Goal: Information Seeking & Learning: Learn about a topic

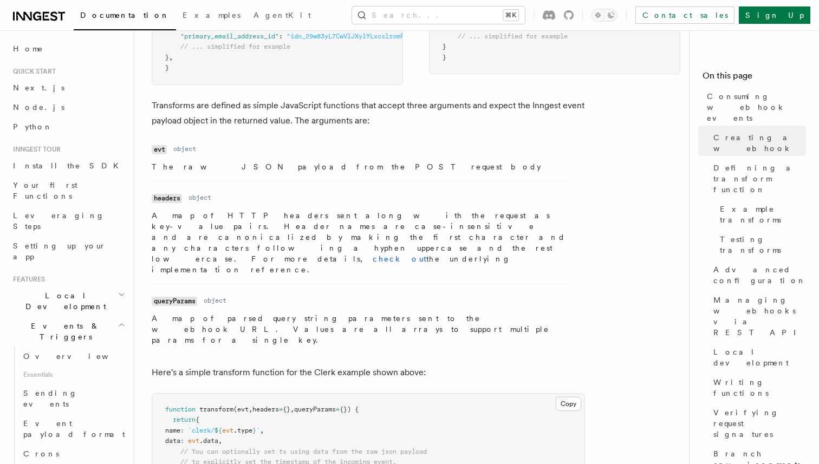
scroll to position [1087, 0]
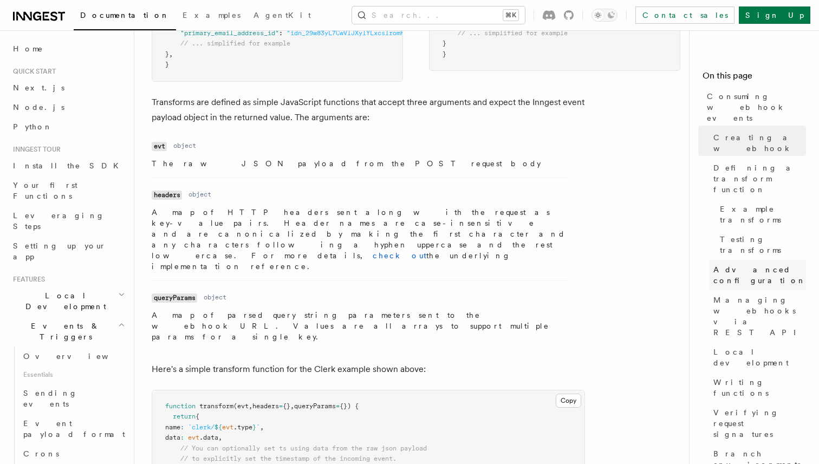
click at [756, 260] on link "Advanced configuration" at bounding box center [757, 275] width 97 height 30
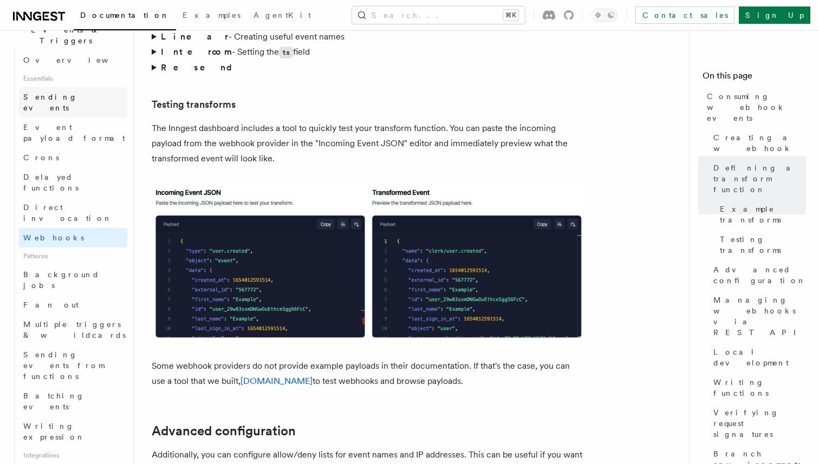
scroll to position [307, 0]
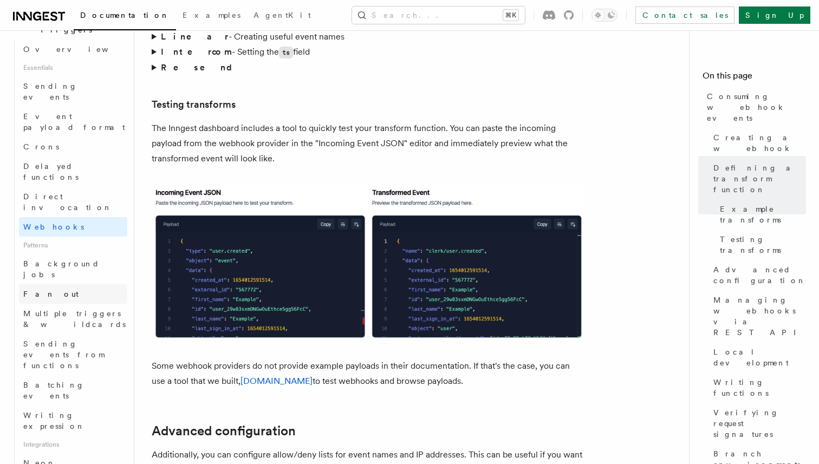
click at [67, 285] on link "Fan out" at bounding box center [73, 295] width 108 height 20
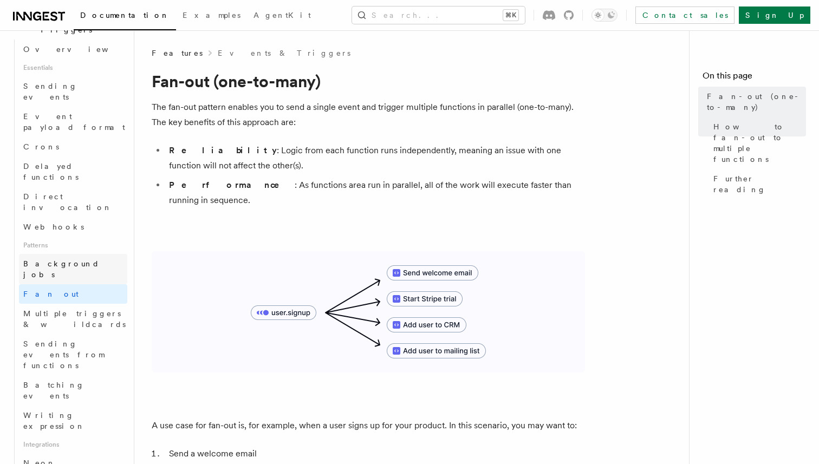
click at [65, 260] on span "Background jobs" at bounding box center [61, 270] width 76 height 20
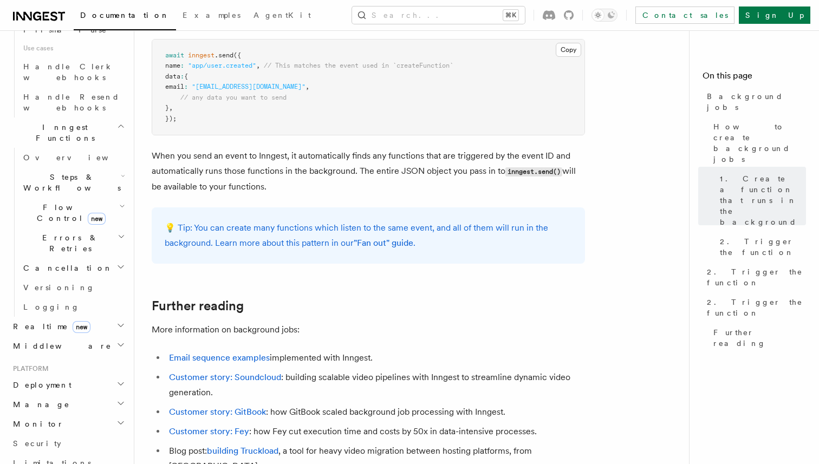
scroll to position [804, 0]
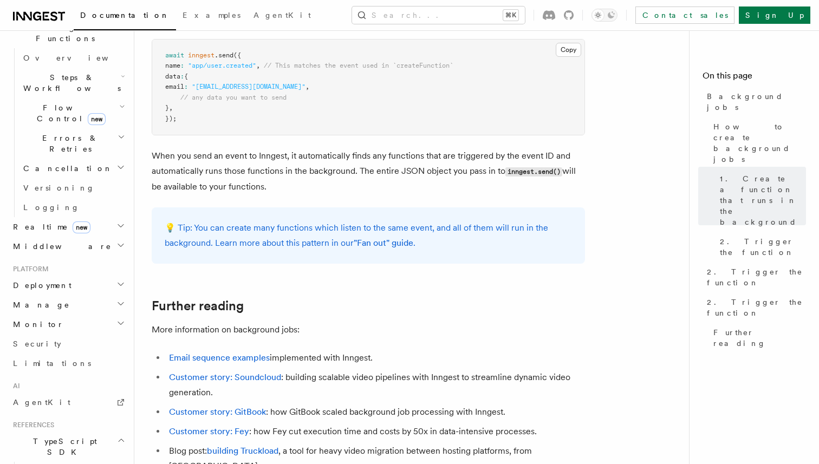
scroll to position [864, 0]
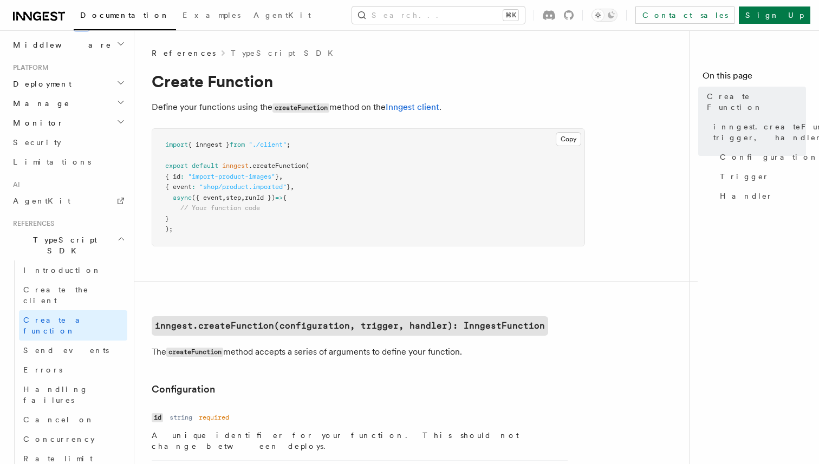
scroll to position [257, 0]
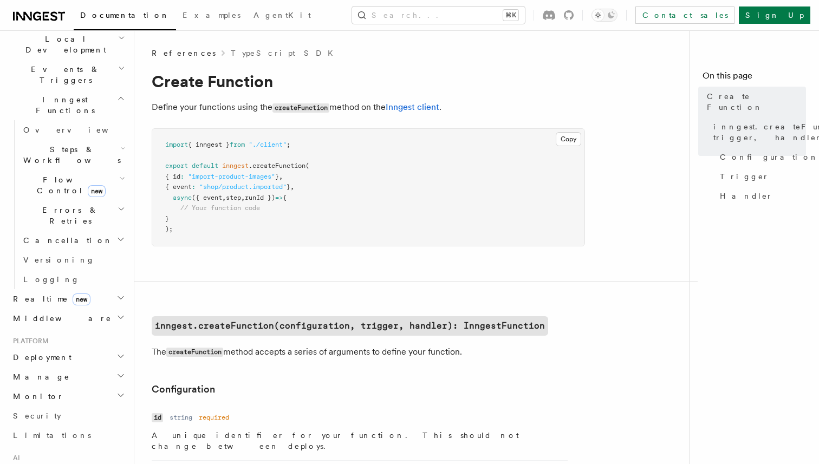
click at [78, 387] on h2 "Monitor" at bounding box center [68, 397] width 119 height 20
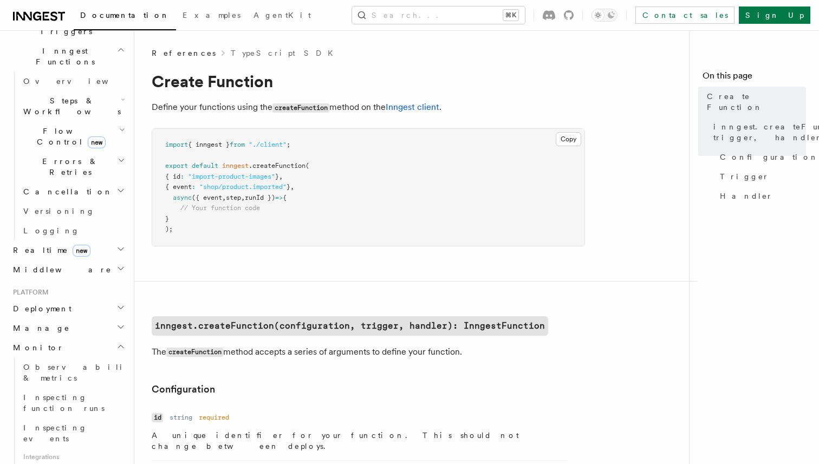
scroll to position [314, 0]
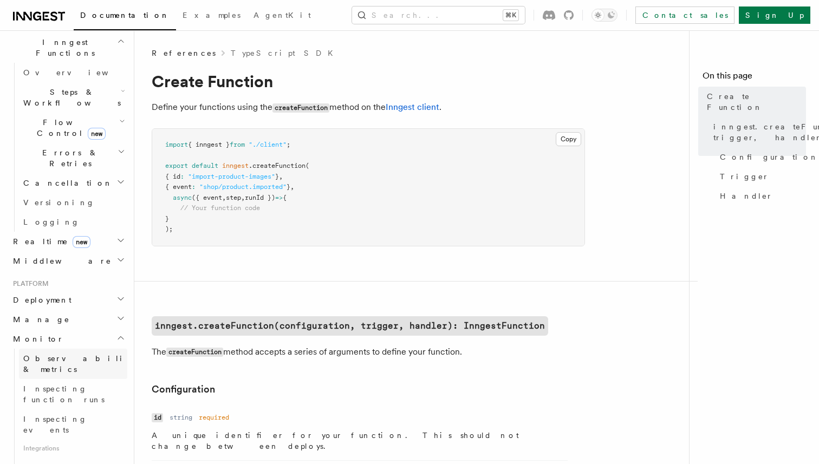
click at [92, 354] on span "Observability & metrics" at bounding box center [79, 364] width 112 height 20
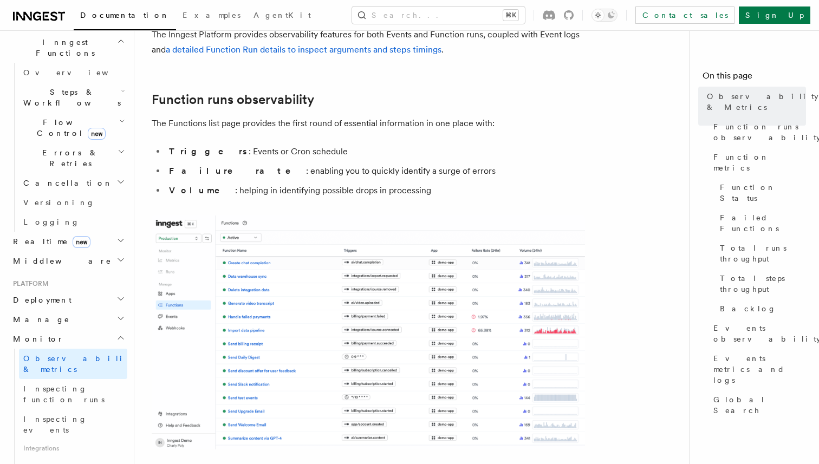
scroll to position [122, 0]
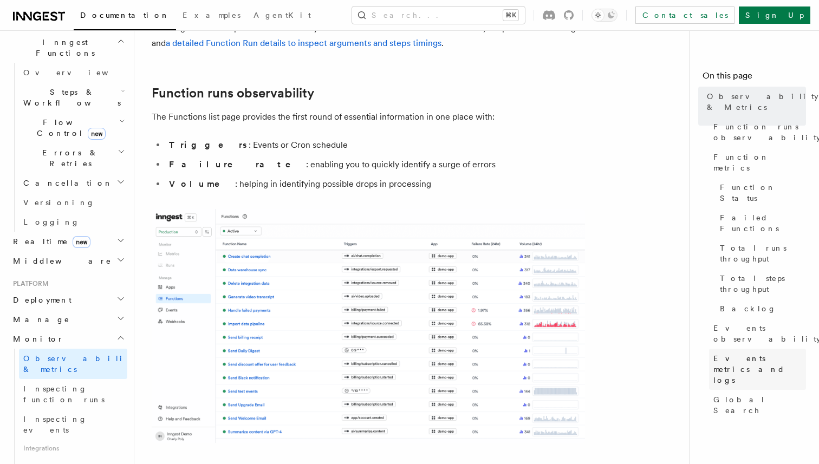
click at [731, 353] on span "Events metrics and logs" at bounding box center [760, 369] width 93 height 33
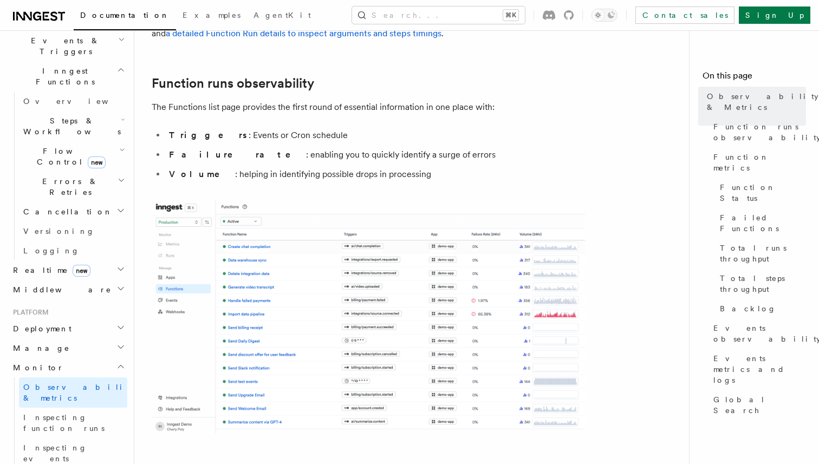
scroll to position [296, 0]
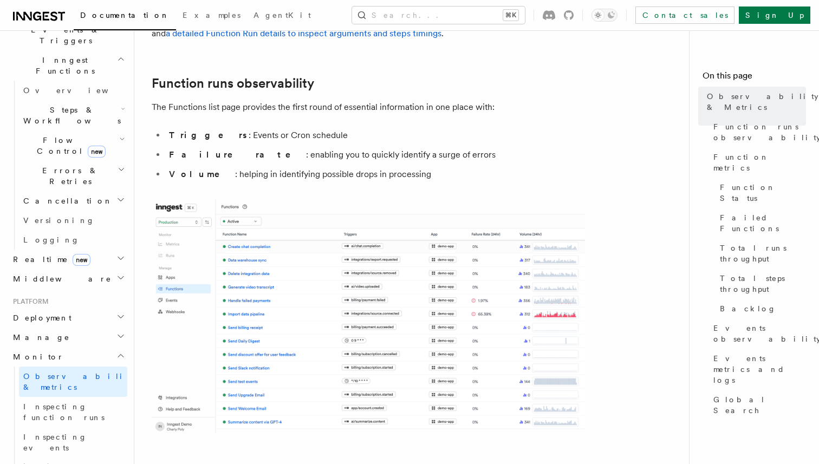
click at [107, 308] on h2 "Deployment" at bounding box center [68, 318] width 119 height 20
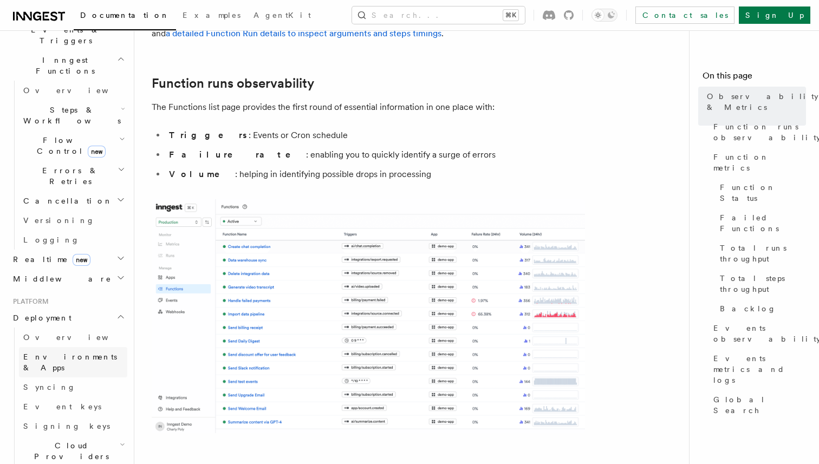
click at [89, 353] on span "Environments & Apps" at bounding box center [70, 363] width 94 height 20
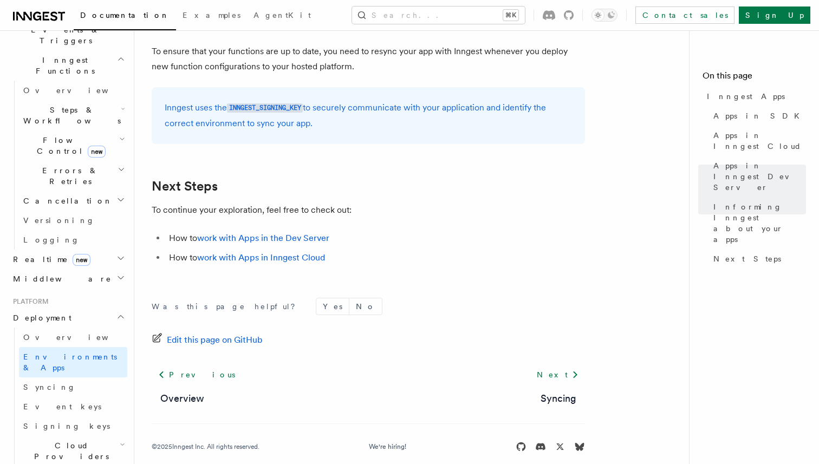
scroll to position [1765, 0]
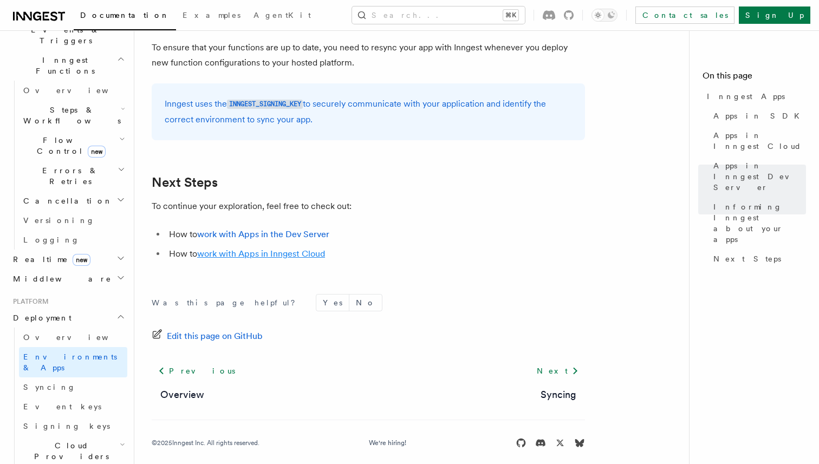
click at [298, 252] on link "work with Apps in Inngest Cloud" at bounding box center [261, 254] width 128 height 10
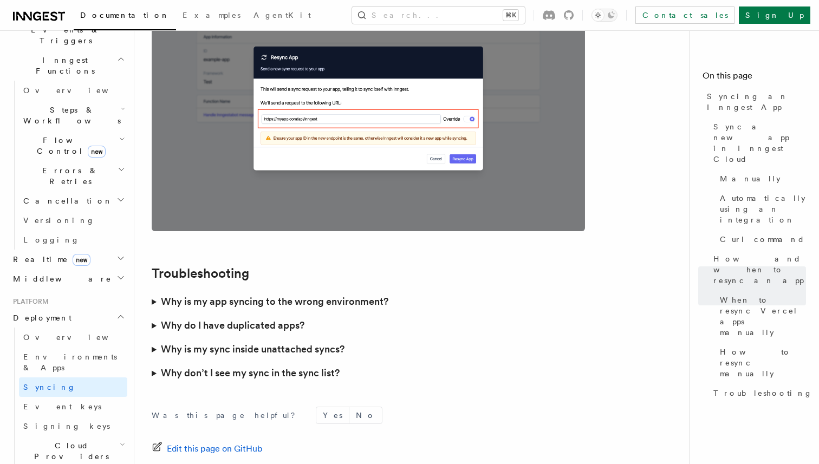
scroll to position [3036, 0]
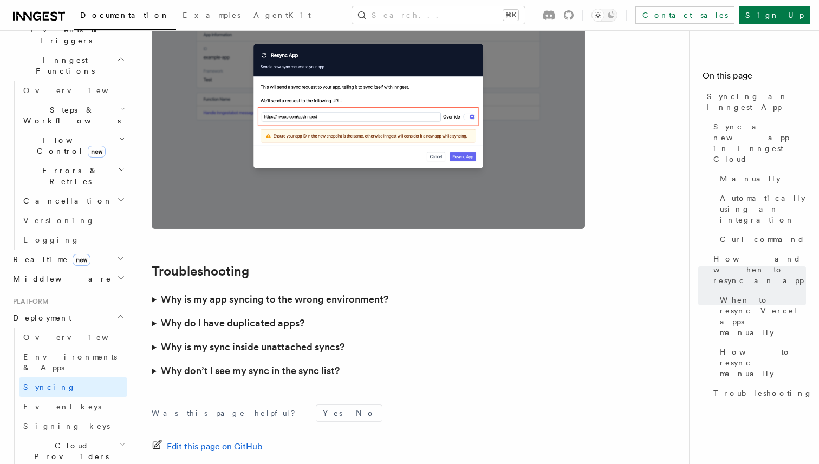
click at [272, 316] on h3 "Why do I have duplicated apps?" at bounding box center [233, 323] width 144 height 15
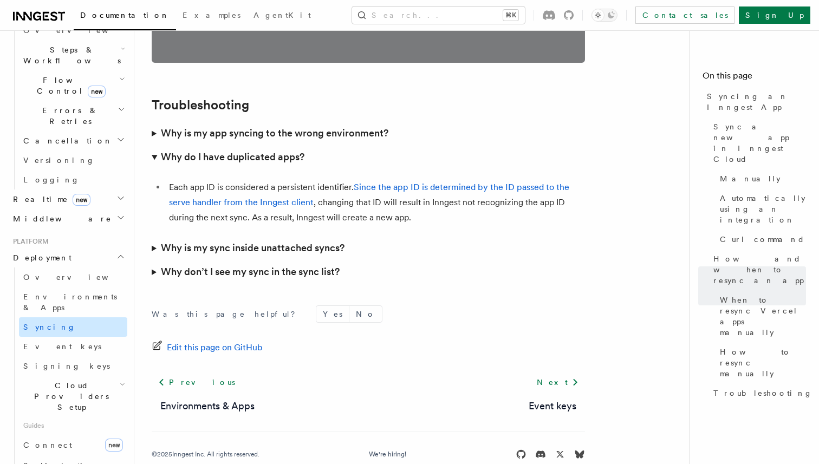
scroll to position [360, 0]
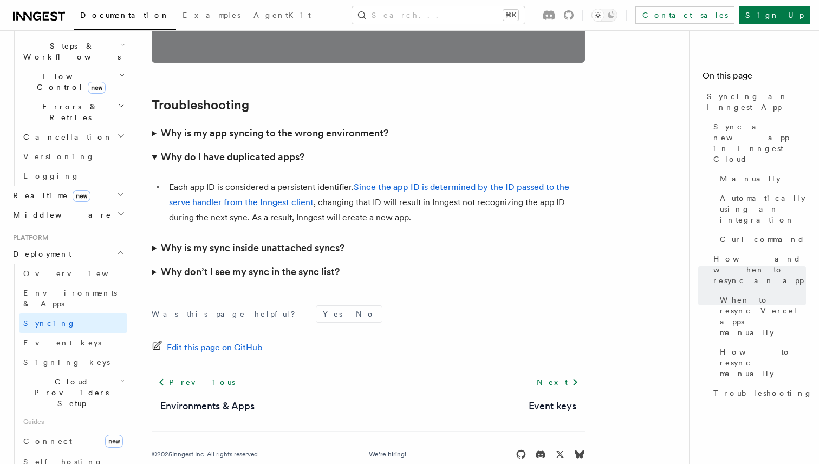
click at [109, 372] on h2 "Cloud Providers Setup" at bounding box center [73, 392] width 108 height 41
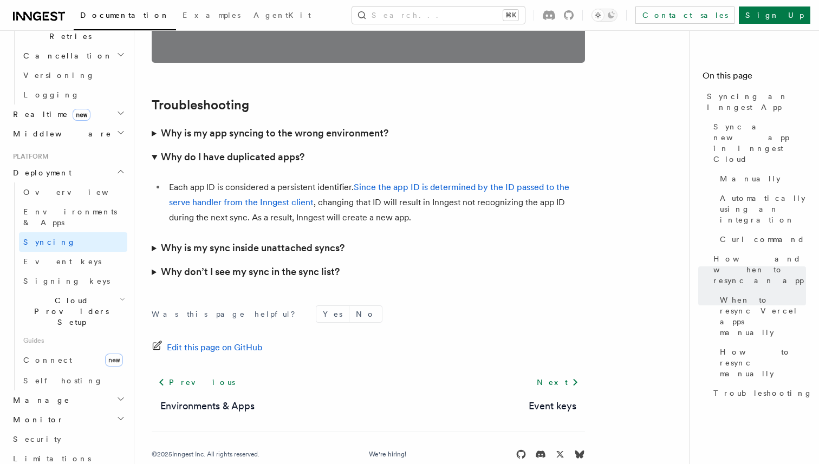
scroll to position [443, 0]
click at [109, 390] on h2 "Manage" at bounding box center [68, 400] width 119 height 20
click at [109, 448] on link "Function Replay" at bounding box center [73, 463] width 108 height 30
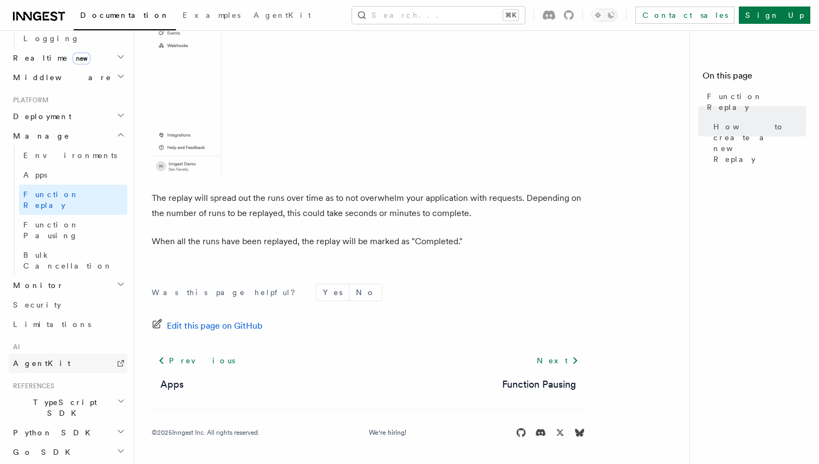
scroll to position [500, 0]
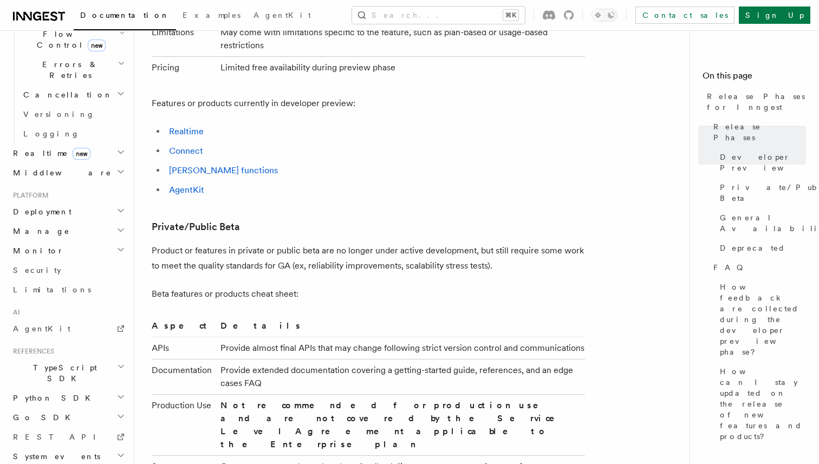
scroll to position [959, 0]
click at [194, 126] on link "Realtime" at bounding box center [186, 131] width 35 height 10
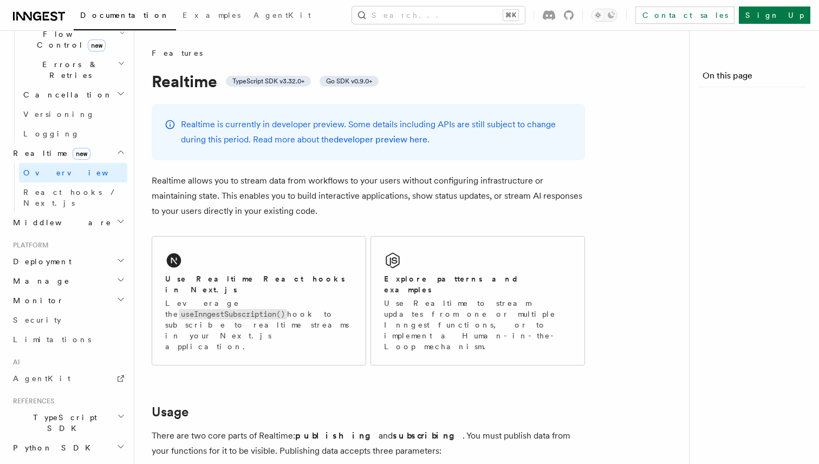
scroll to position [442, 0]
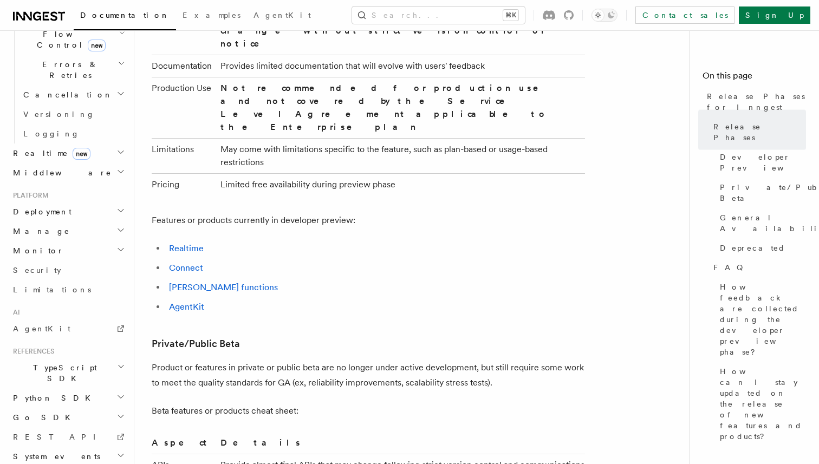
scroll to position [983, 0]
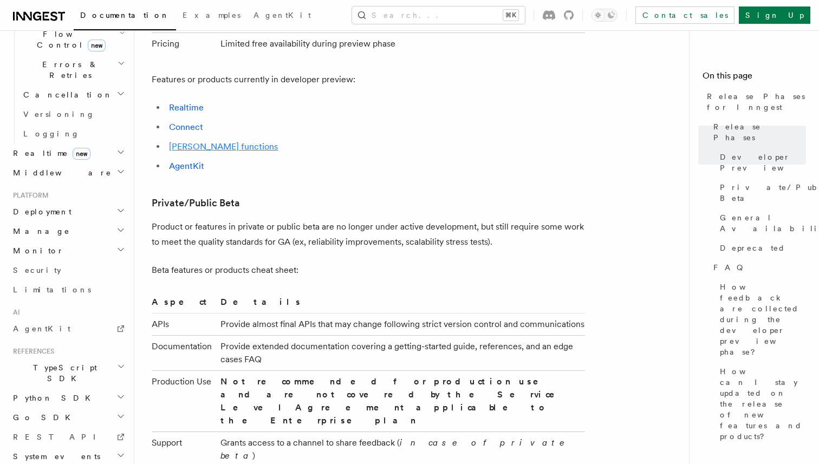
click at [197, 141] on link "[PERSON_NAME] functions" at bounding box center [223, 146] width 109 height 10
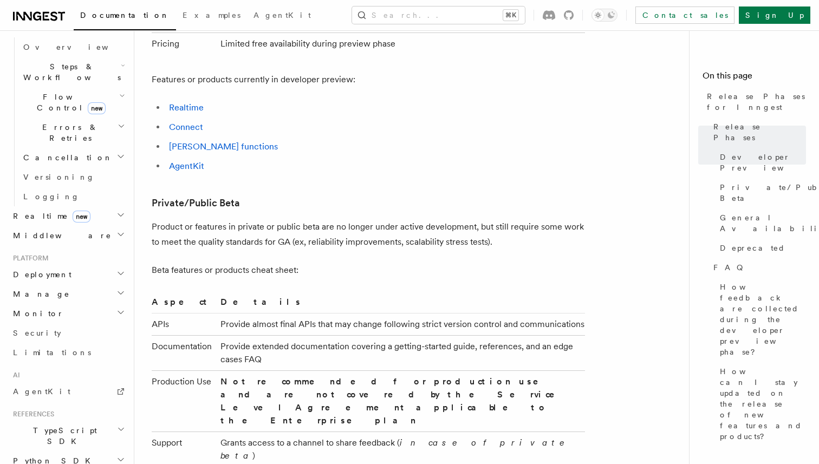
scroll to position [328, 0]
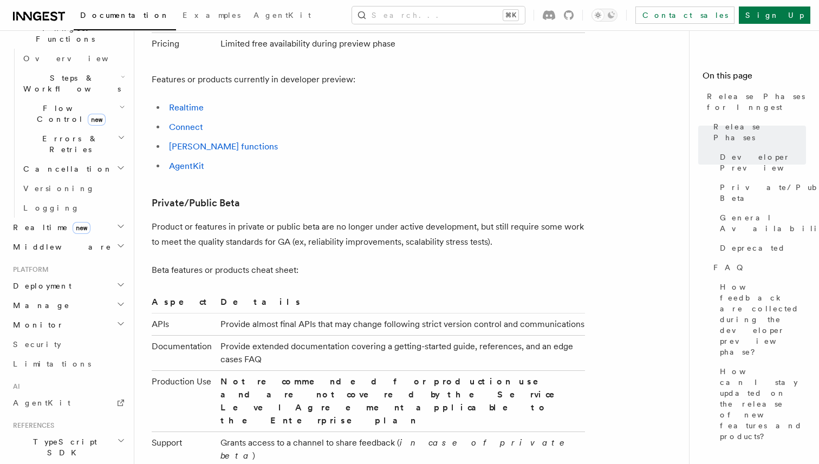
click at [91, 315] on h2 "Monitor" at bounding box center [68, 325] width 119 height 20
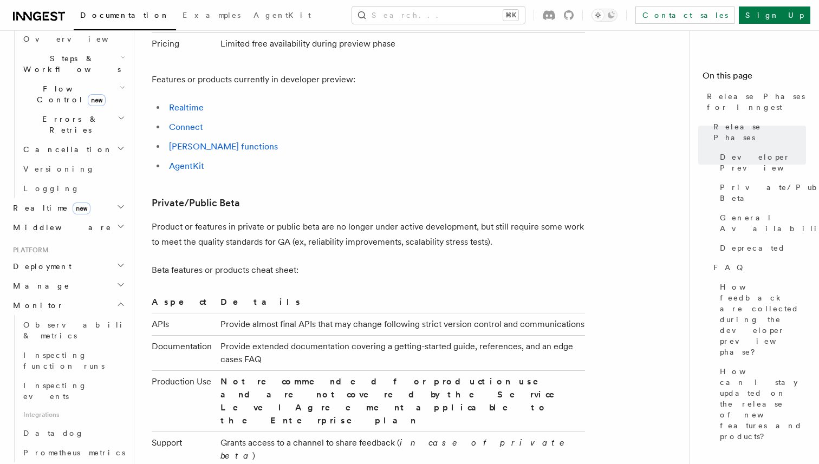
scroll to position [347, 0]
click at [62, 450] on span "Prometheus metrics" at bounding box center [74, 454] width 102 height 9
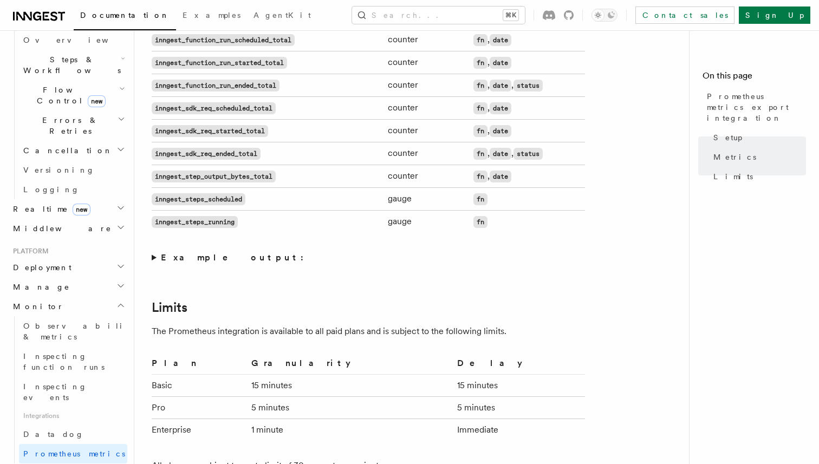
scroll to position [745, 0]
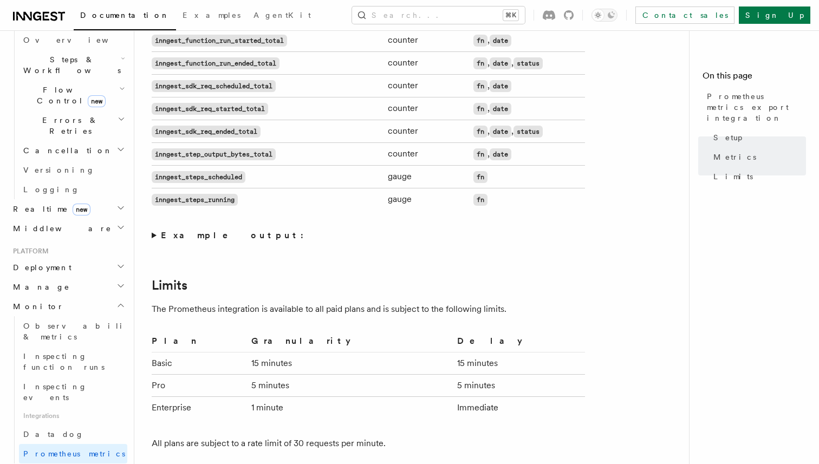
click at [220, 241] on strong "Example output:" at bounding box center [235, 235] width 149 height 10
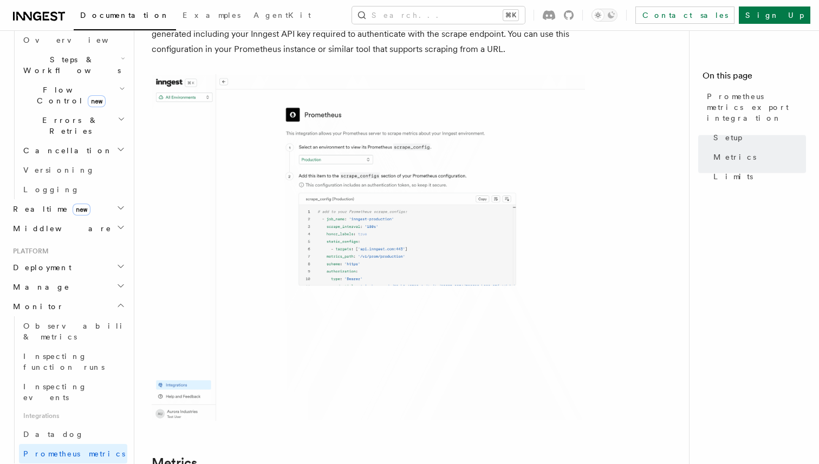
scroll to position [0, 0]
